Goal: Book appointment/travel/reservation

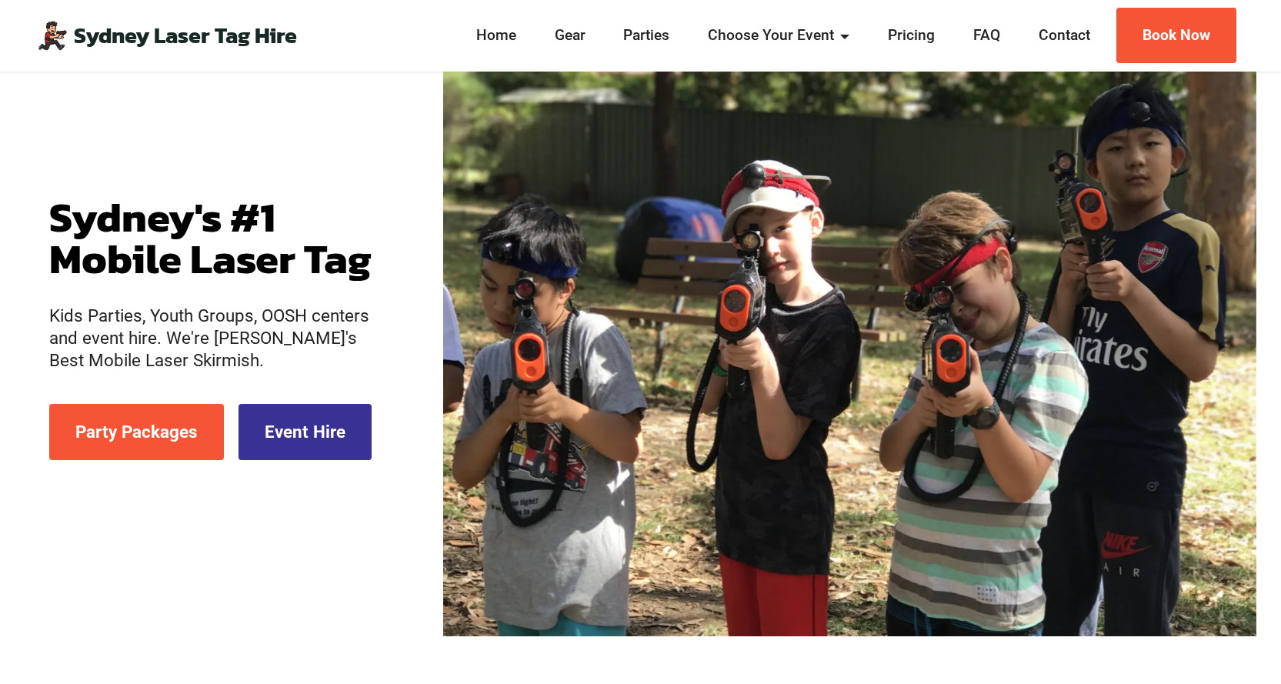
scroll to position [156, 0]
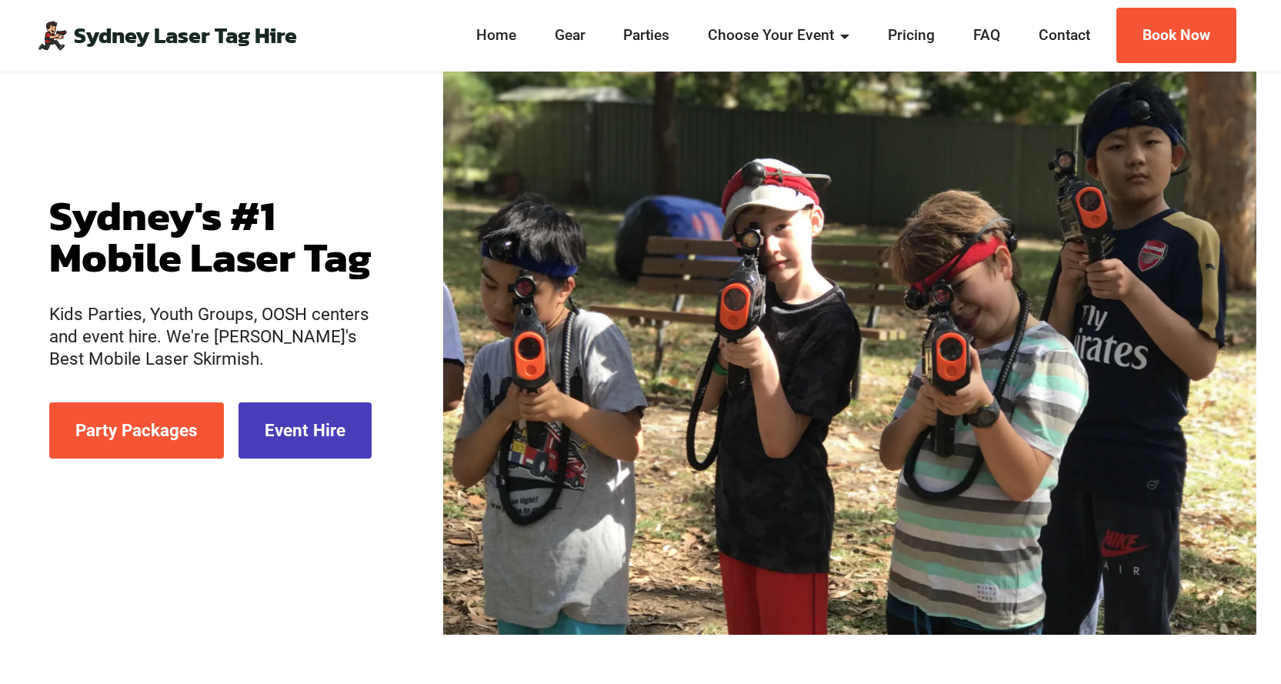
click at [309, 427] on link "Event Hire" at bounding box center [305, 430] width 133 height 56
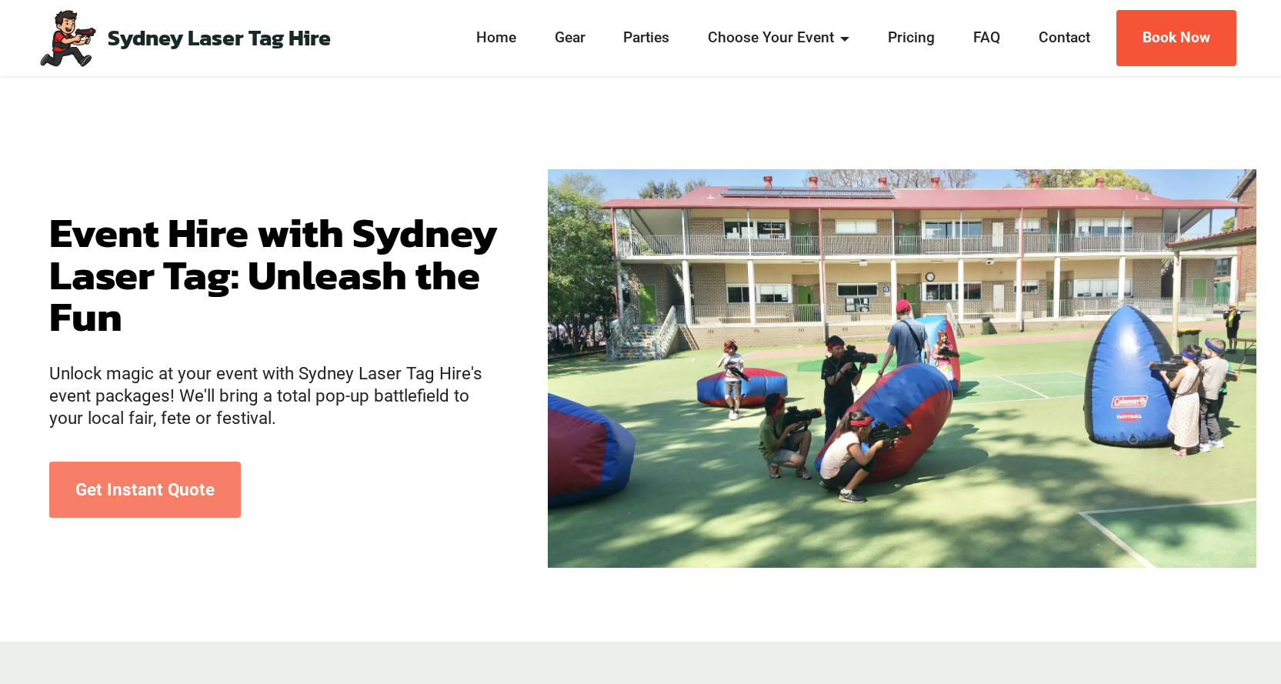
click at [208, 488] on link "Get Instant Quote" at bounding box center [145, 490] width 192 height 56
